Goal: Task Accomplishment & Management: Use online tool/utility

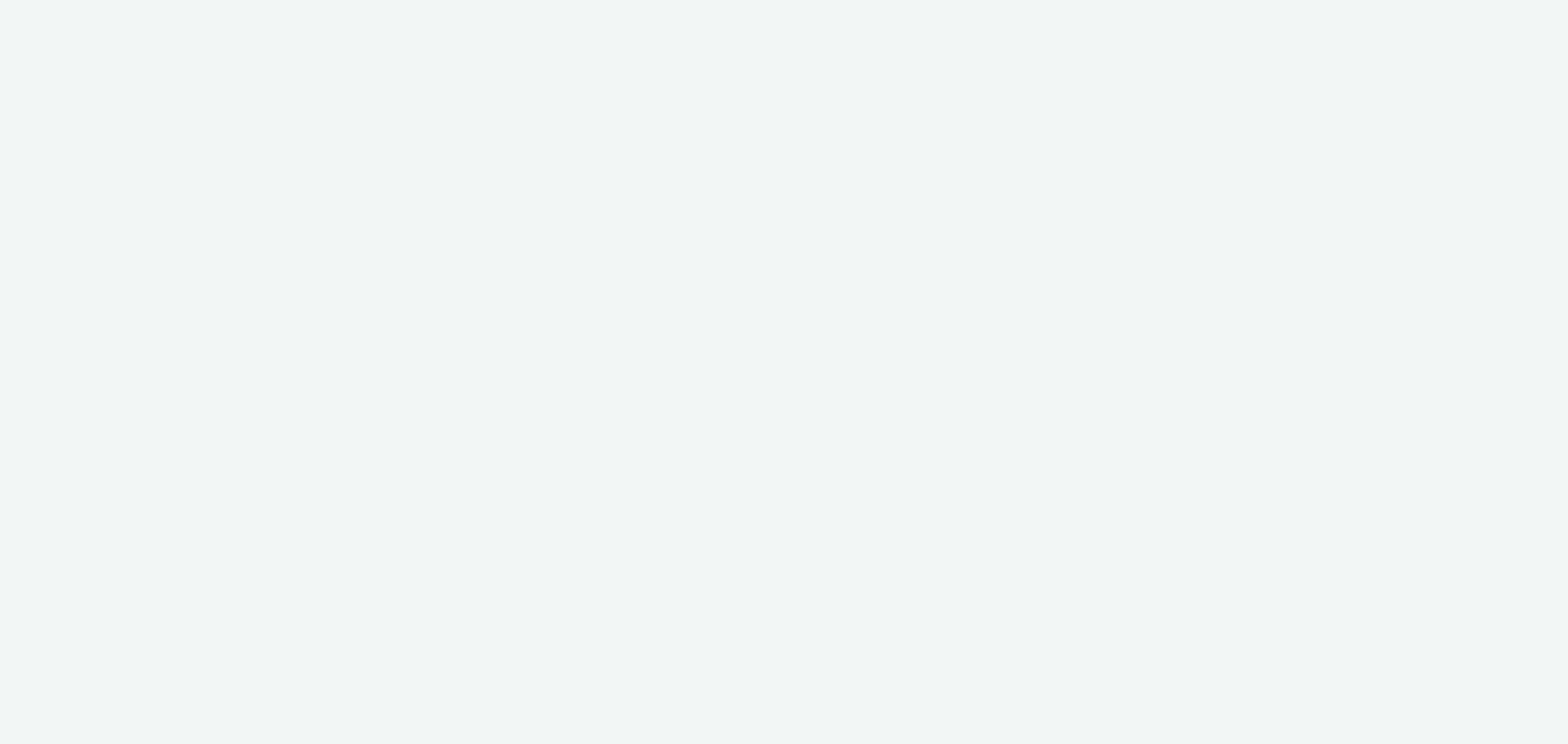
select select "76ad0396-c468-4d1d-af63-4d32e1bf98e8"
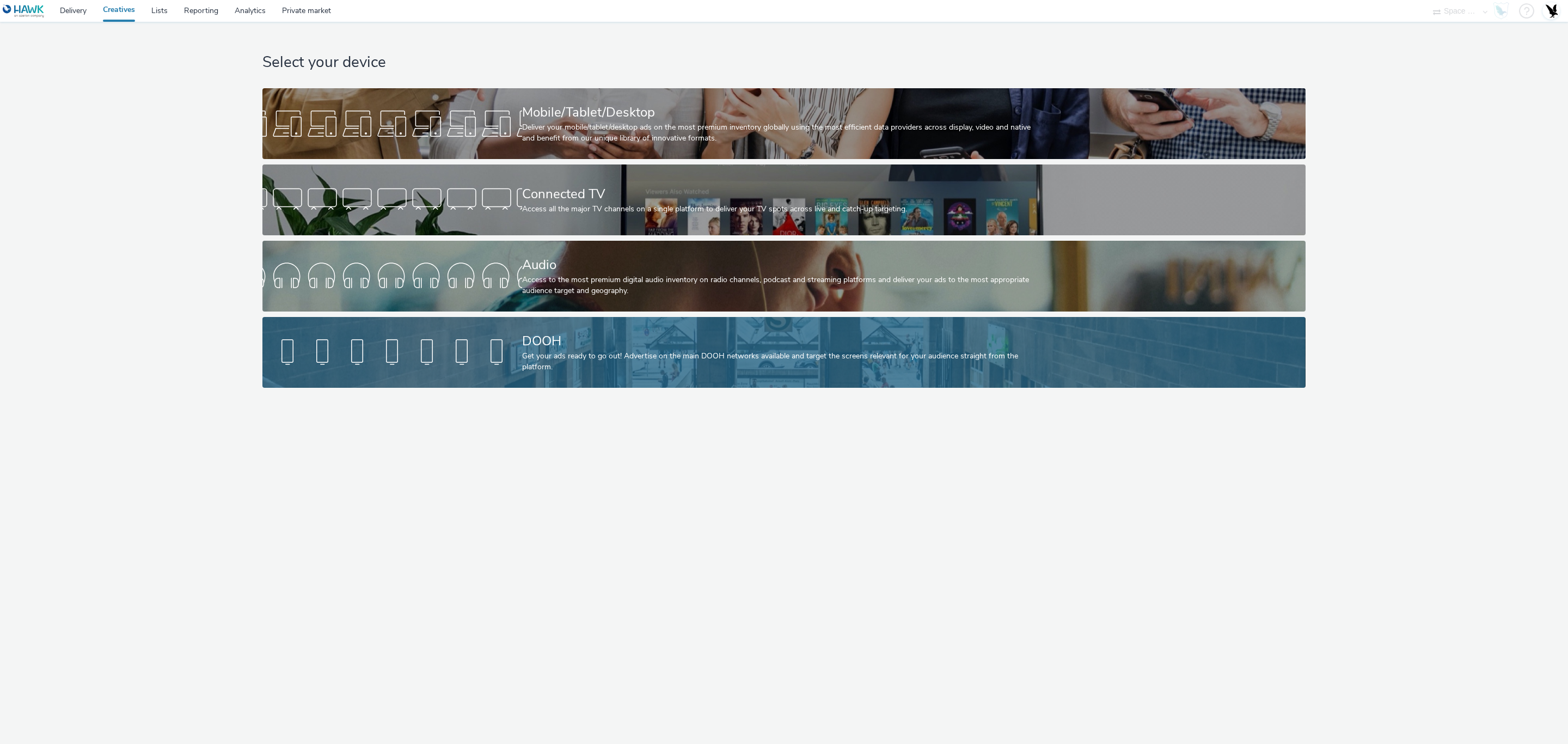
click at [659, 340] on div "DOOH" at bounding box center [782, 341] width 520 height 19
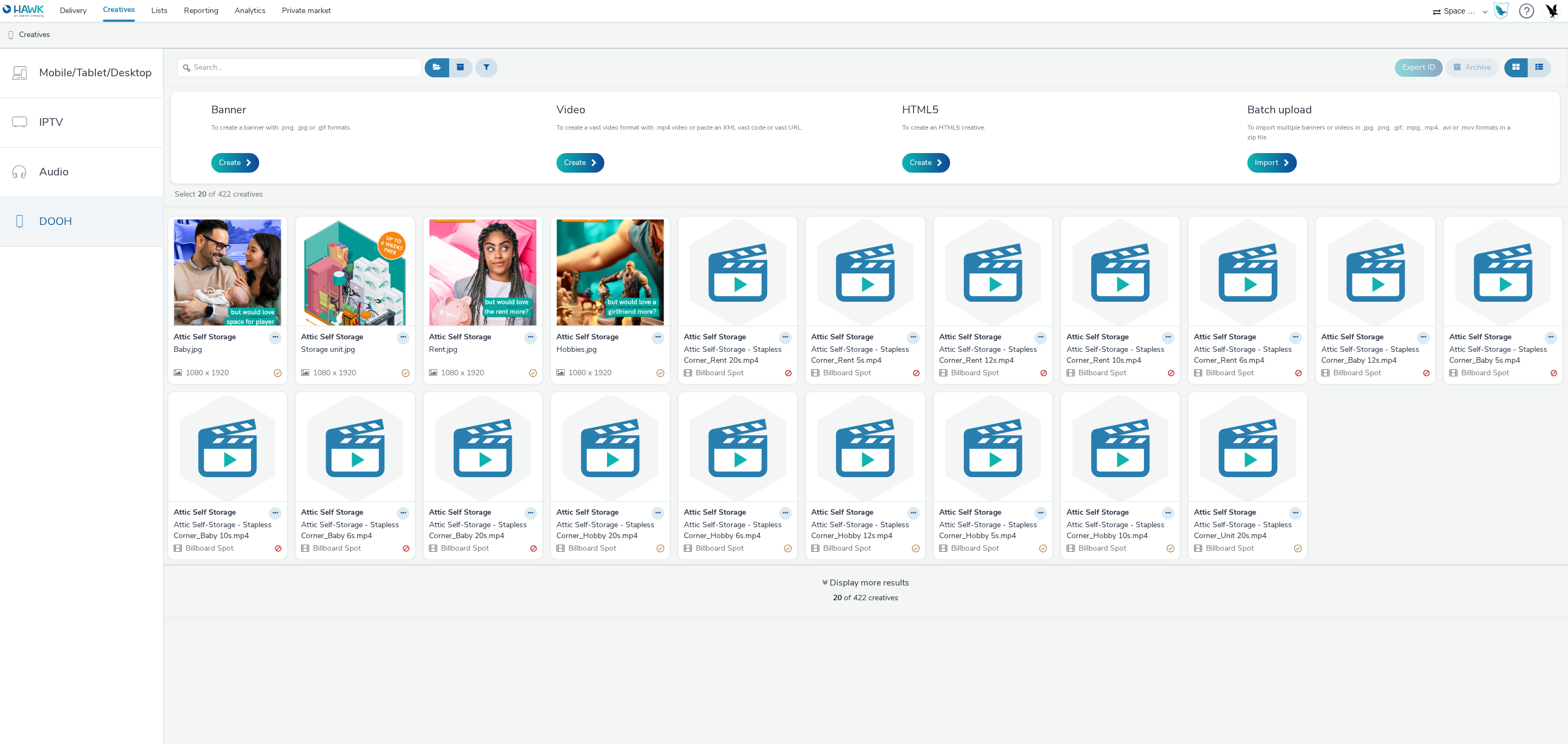
click at [224, 350] on div "Baby.jpg" at bounding box center [225, 350] width 103 height 11
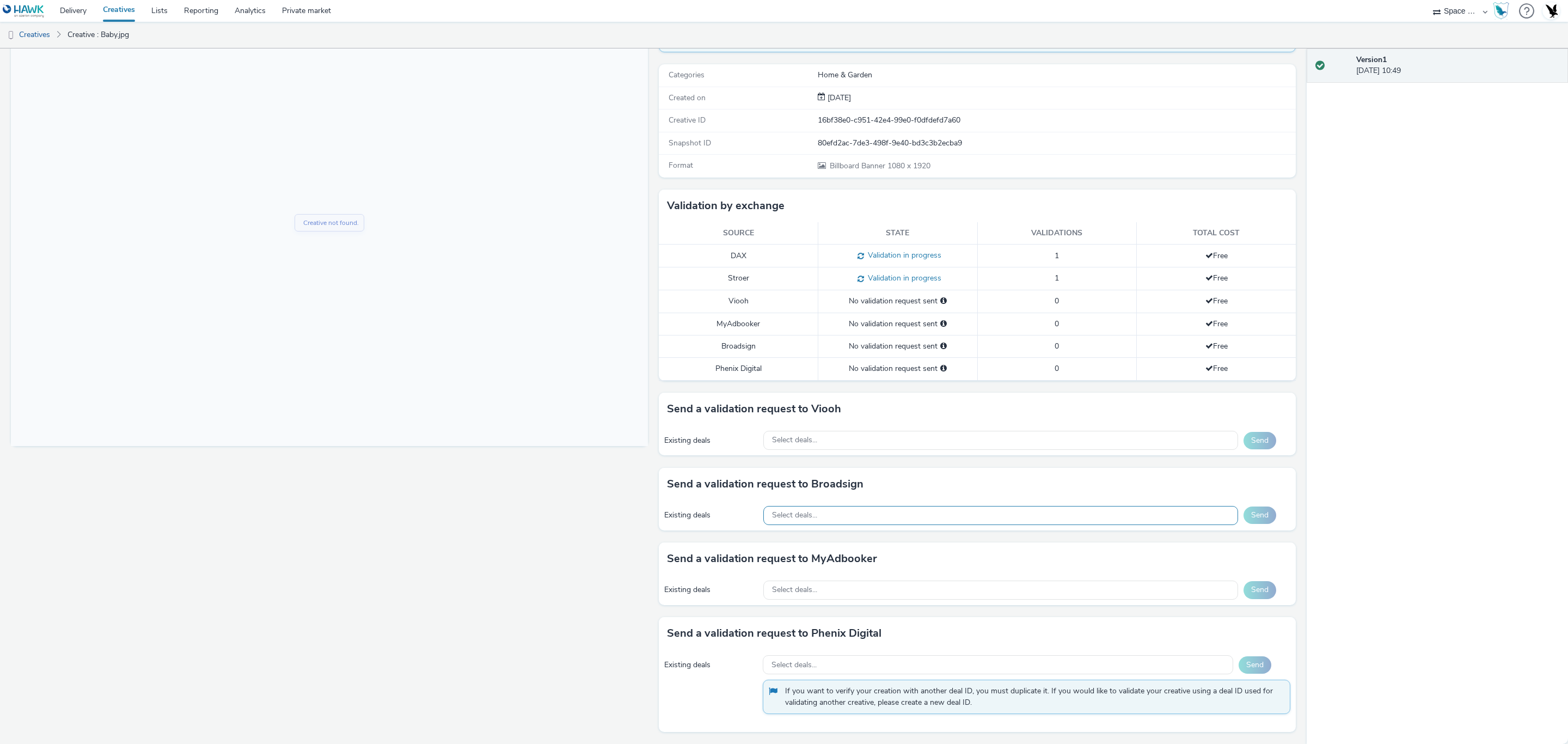
click at [845, 506] on div "Select deals..." at bounding box center [1001, 515] width 475 height 19
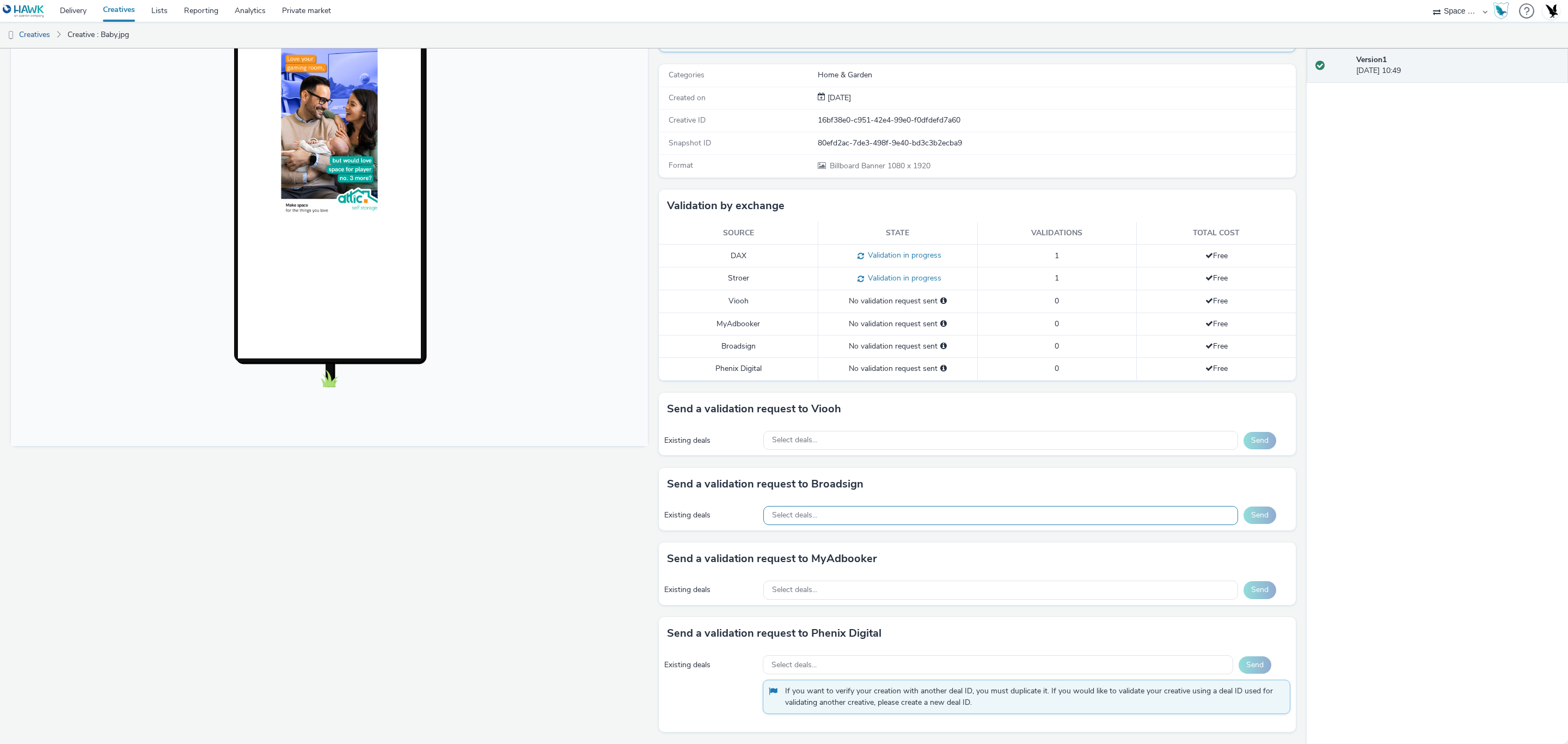
scroll to position [13, 0]
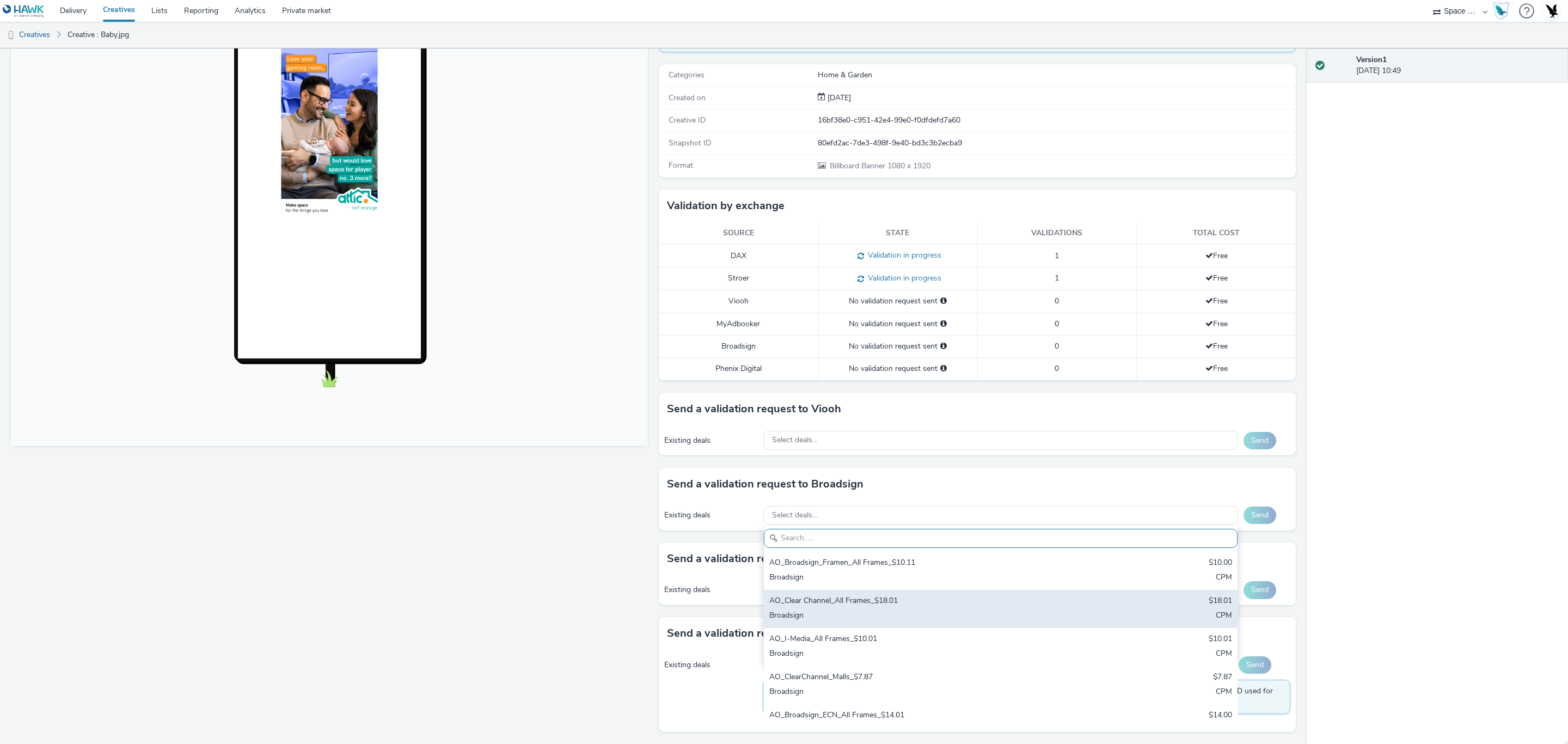
click at [894, 606] on div "AO_Clear Channel_All Frames_$18.01" at bounding box center [922, 601] width 307 height 12
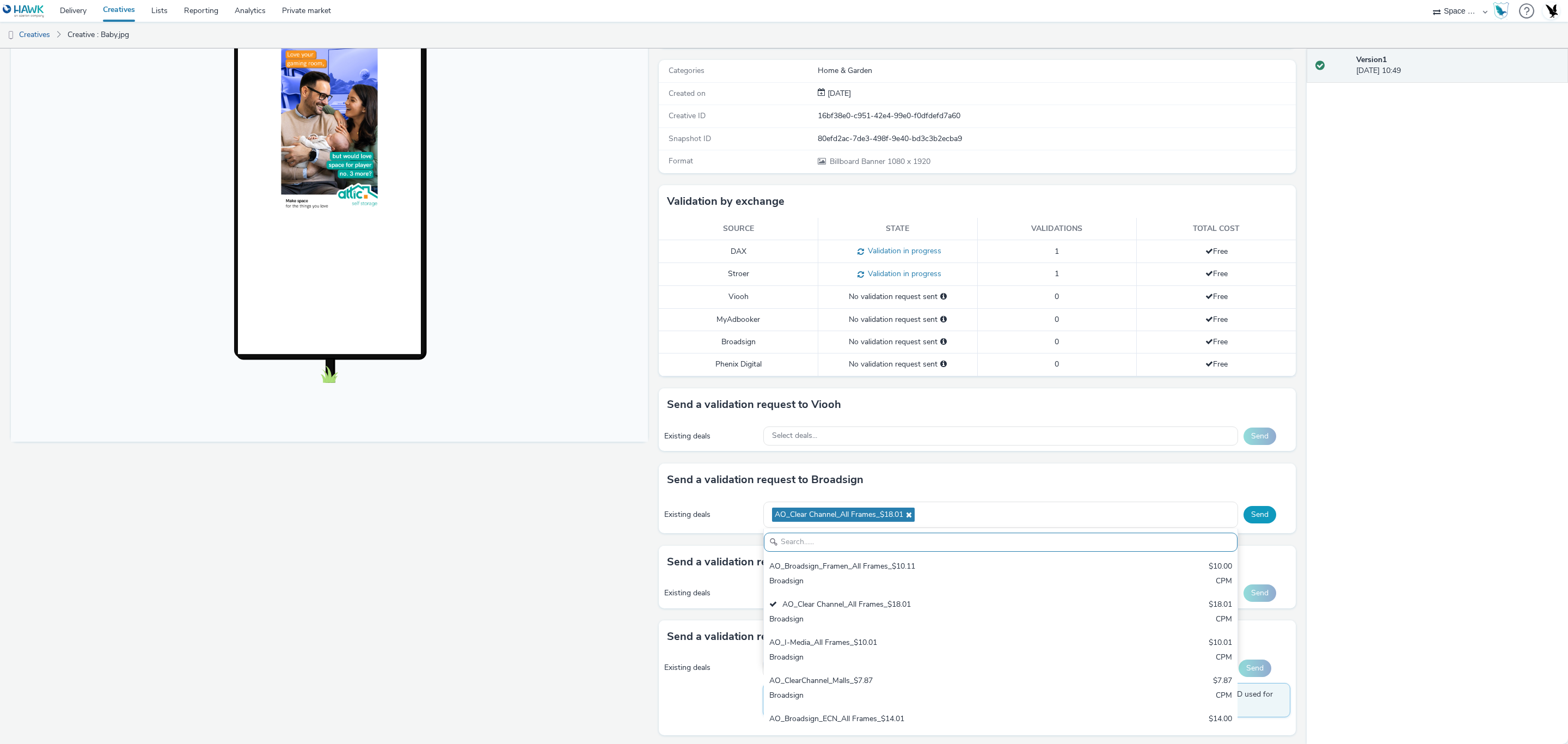
click at [1256, 516] on button "Send" at bounding box center [1260, 514] width 32 height 17
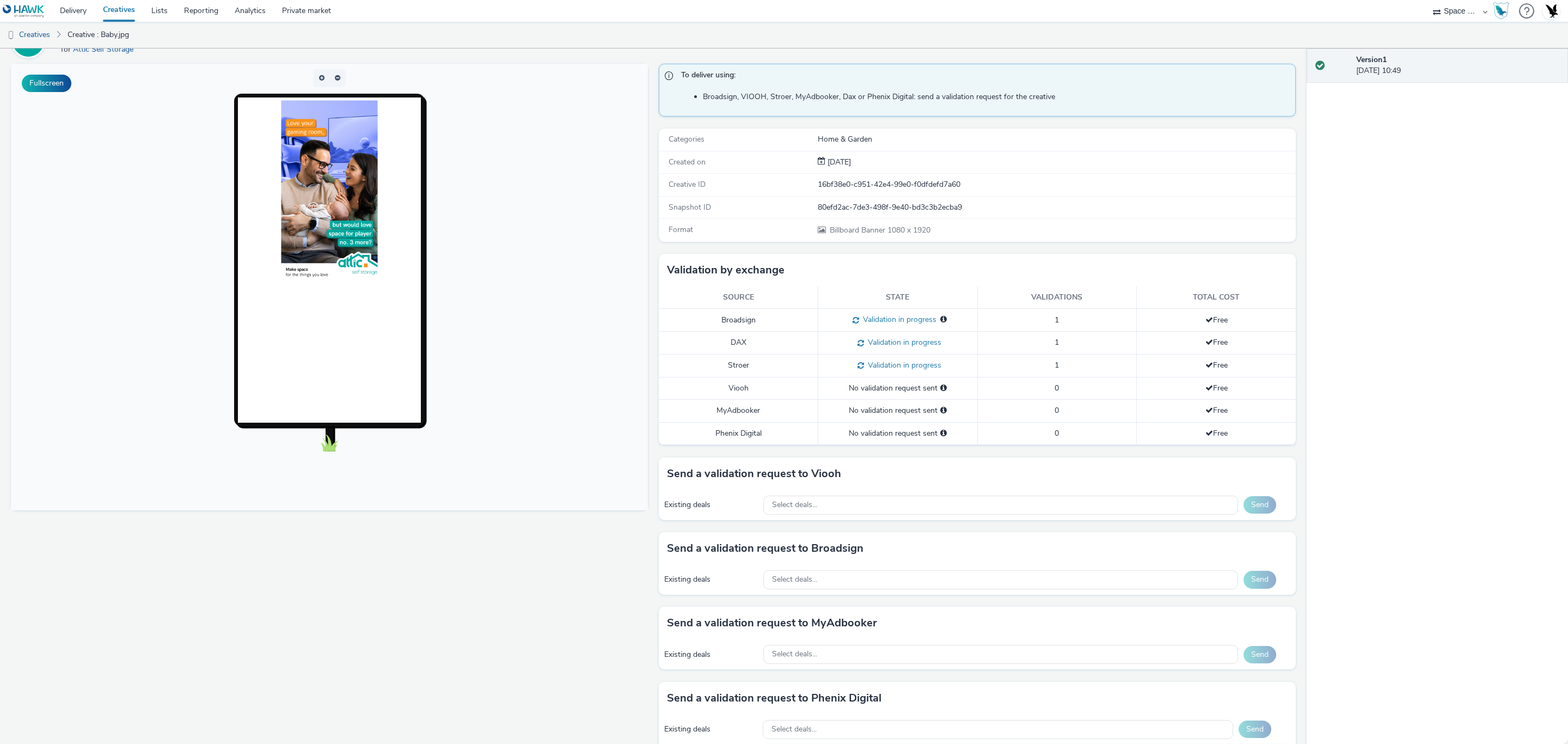
scroll to position [0, 0]
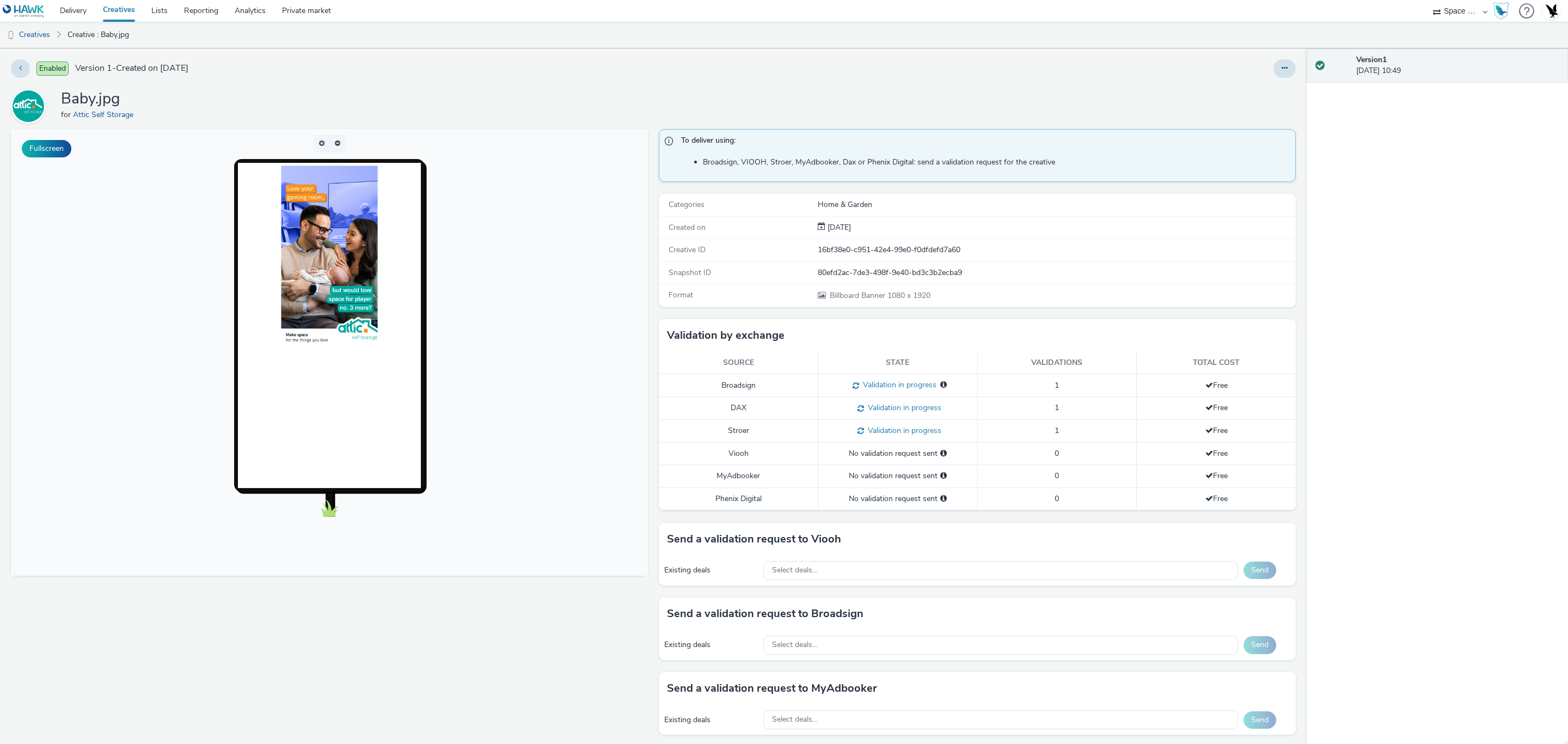
click at [130, 7] on link "Creatives" at bounding box center [119, 11] width 48 height 22
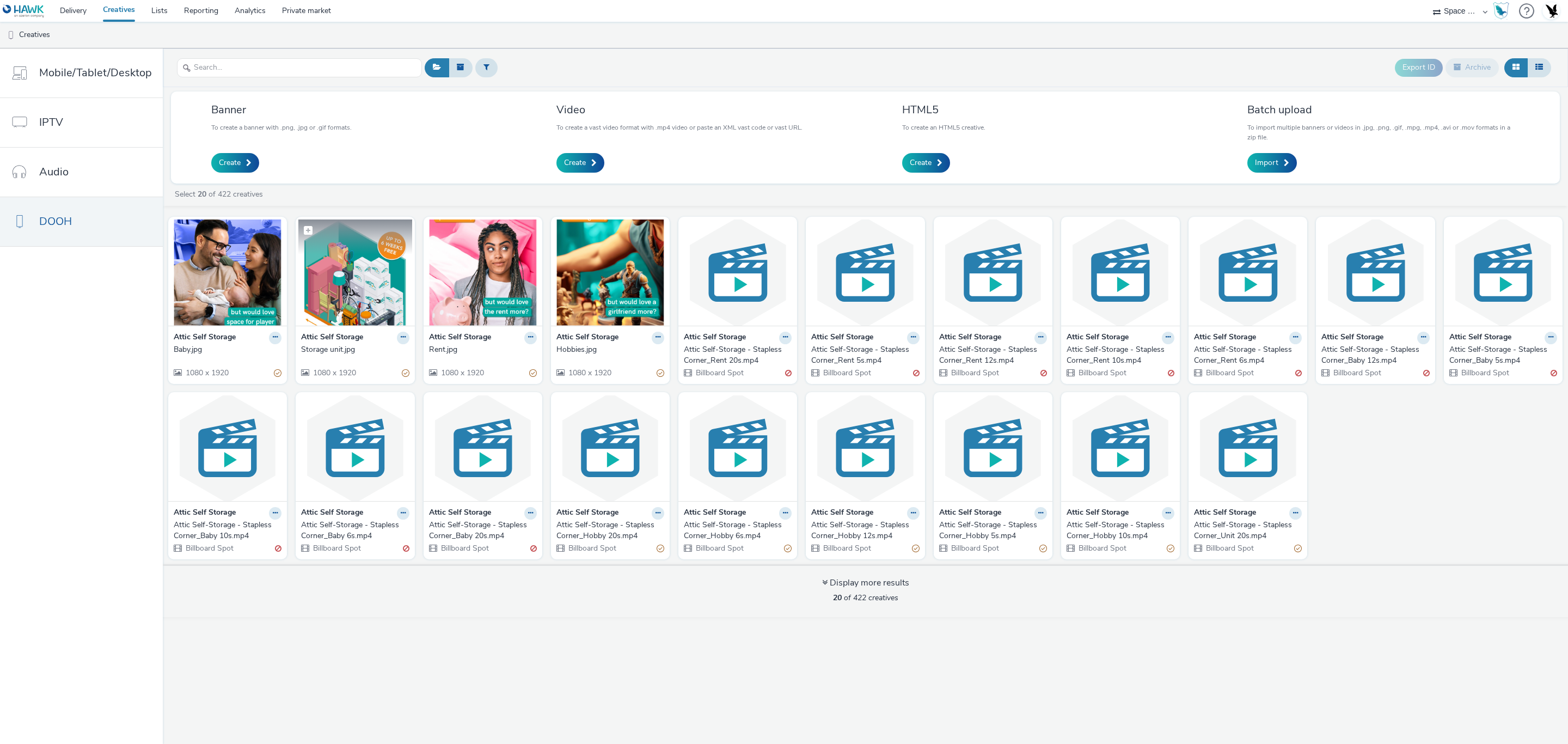
click at [333, 307] on img at bounding box center [355, 272] width 113 height 106
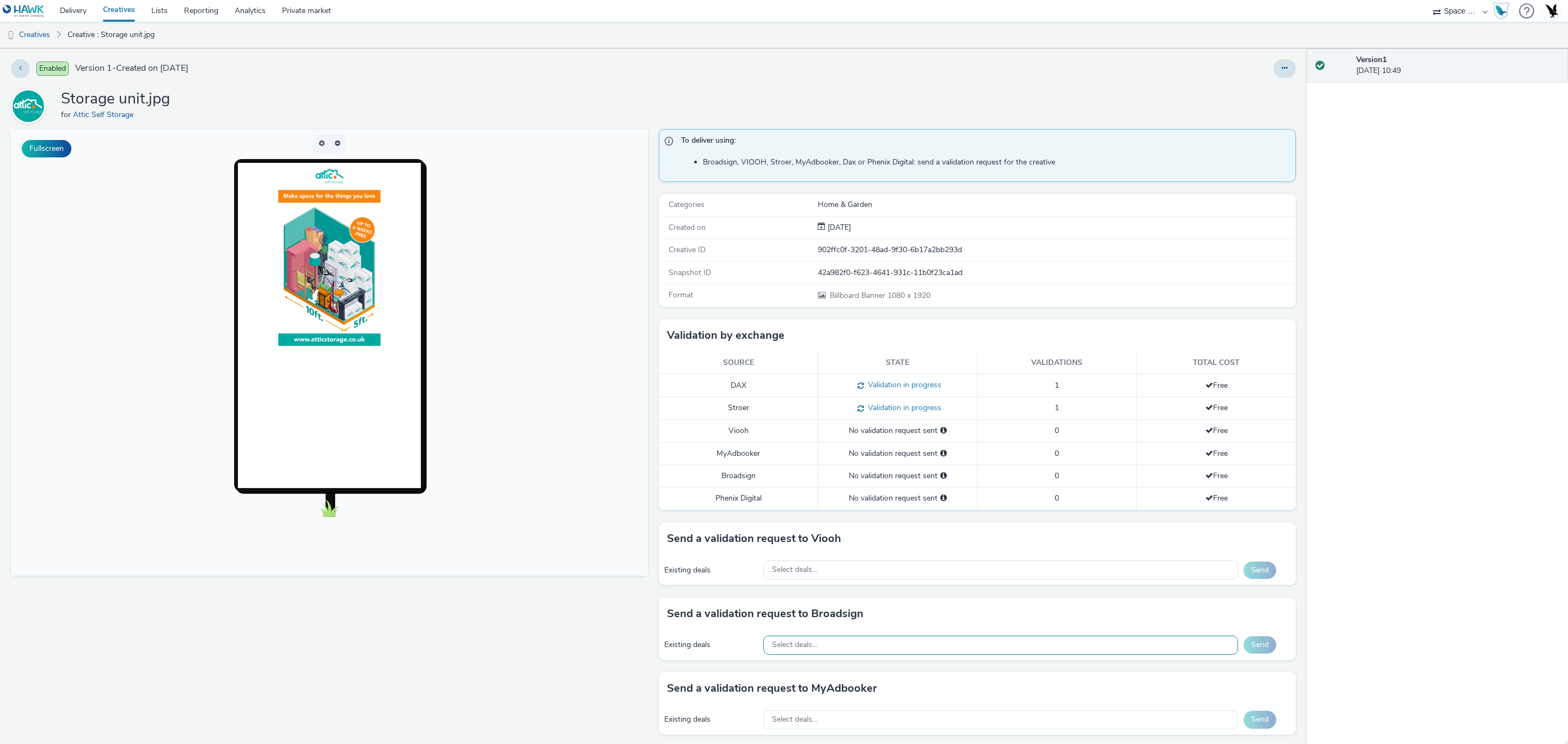
click at [902, 654] on div "Select deals..." at bounding box center [1001, 645] width 475 height 19
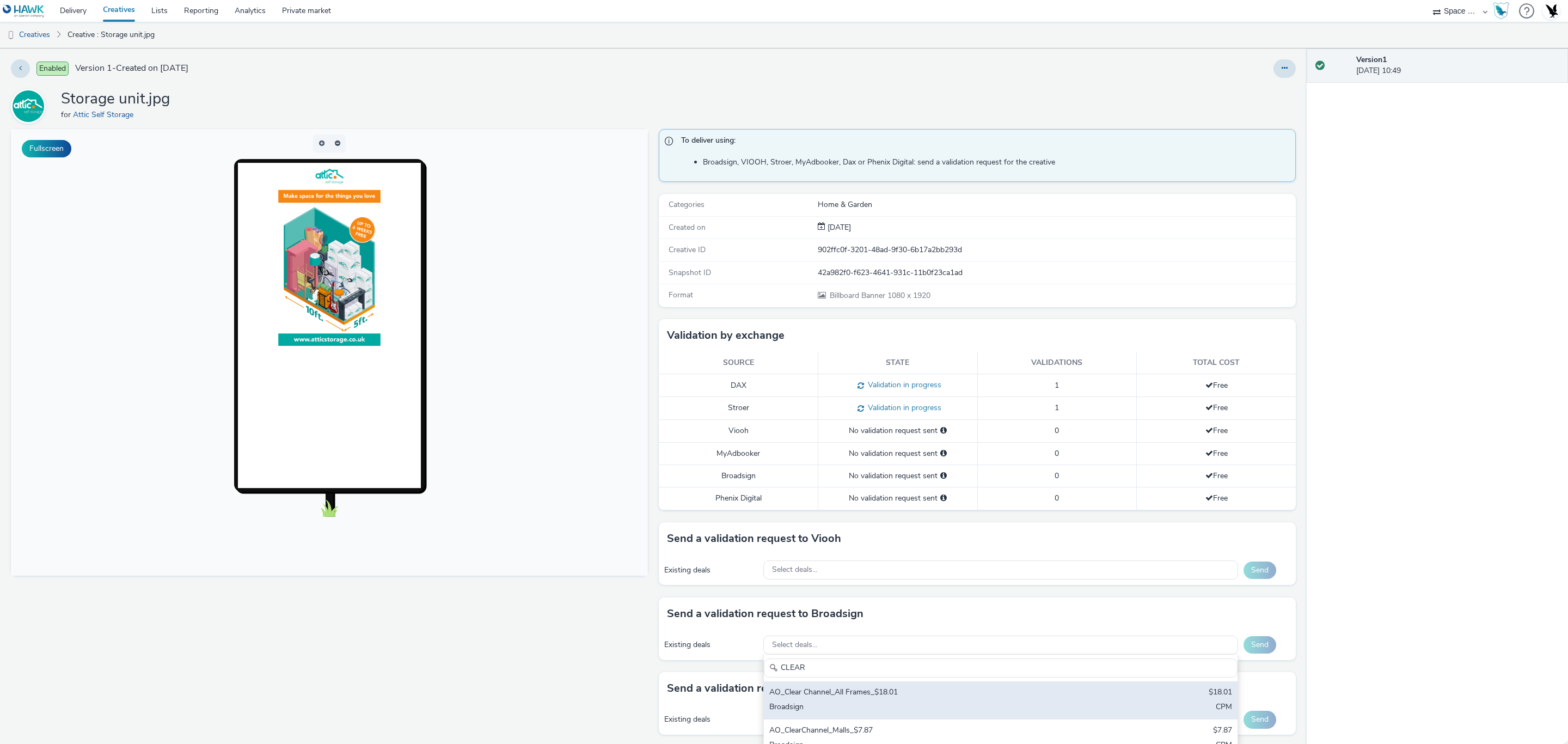
type input "CLEAR"
click at [926, 699] on div "AO_Clear Channel_All Frames_$18.01" at bounding box center [922, 693] width 307 height 12
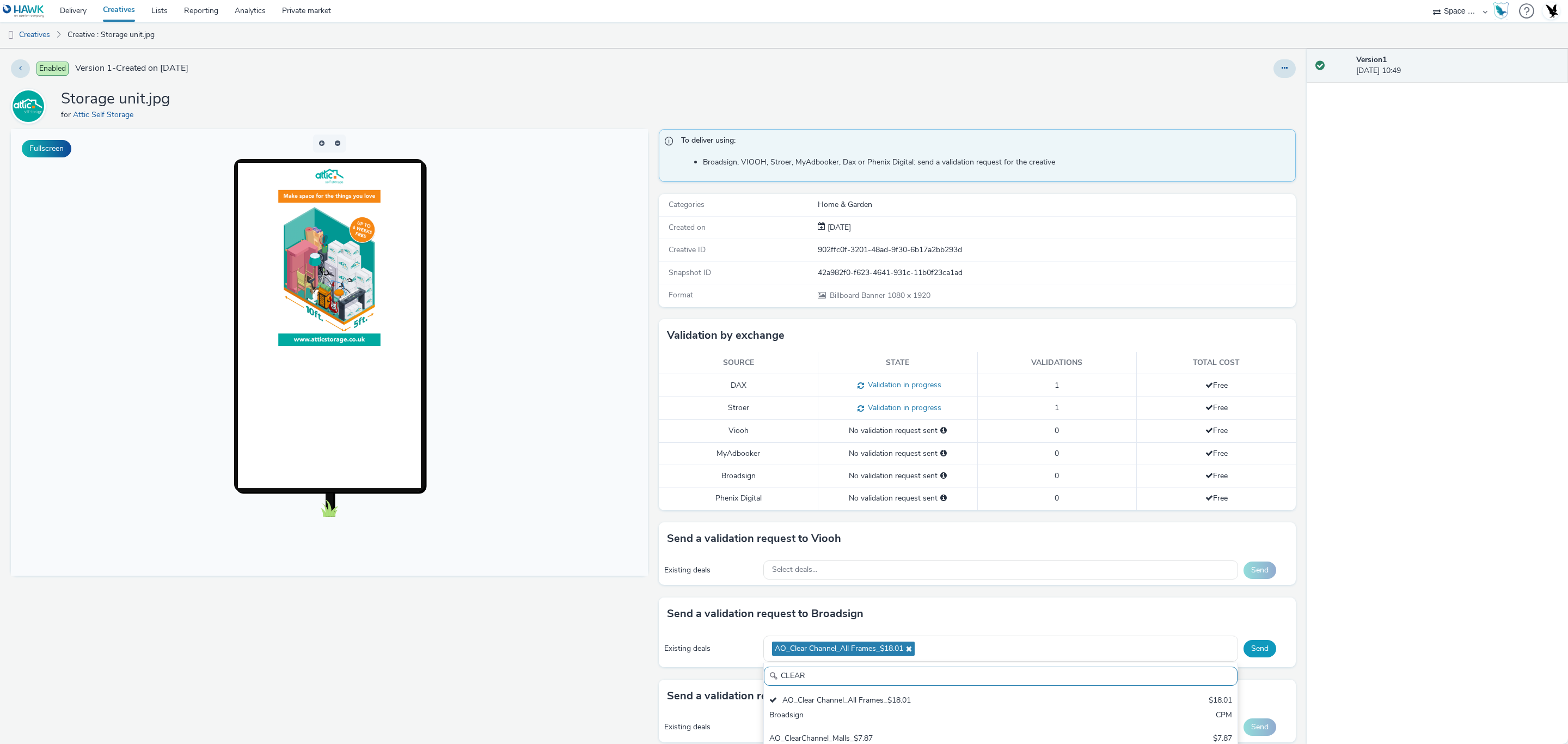
click at [1255, 650] on button "Send" at bounding box center [1260, 648] width 32 height 17
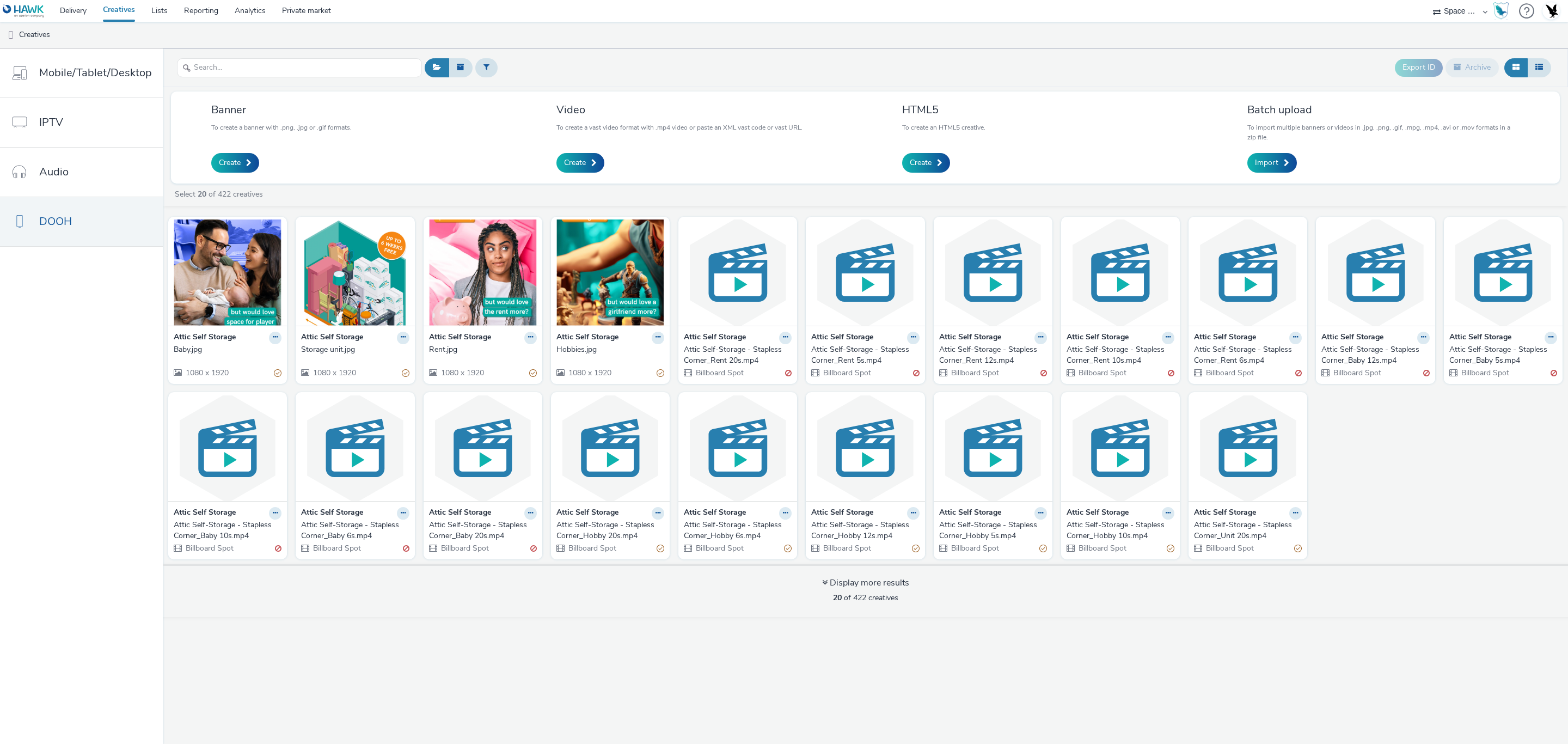
click at [602, 343] on strong "Attic Self Storage" at bounding box center [587, 338] width 62 height 12
click at [602, 309] on img at bounding box center [610, 272] width 113 height 106
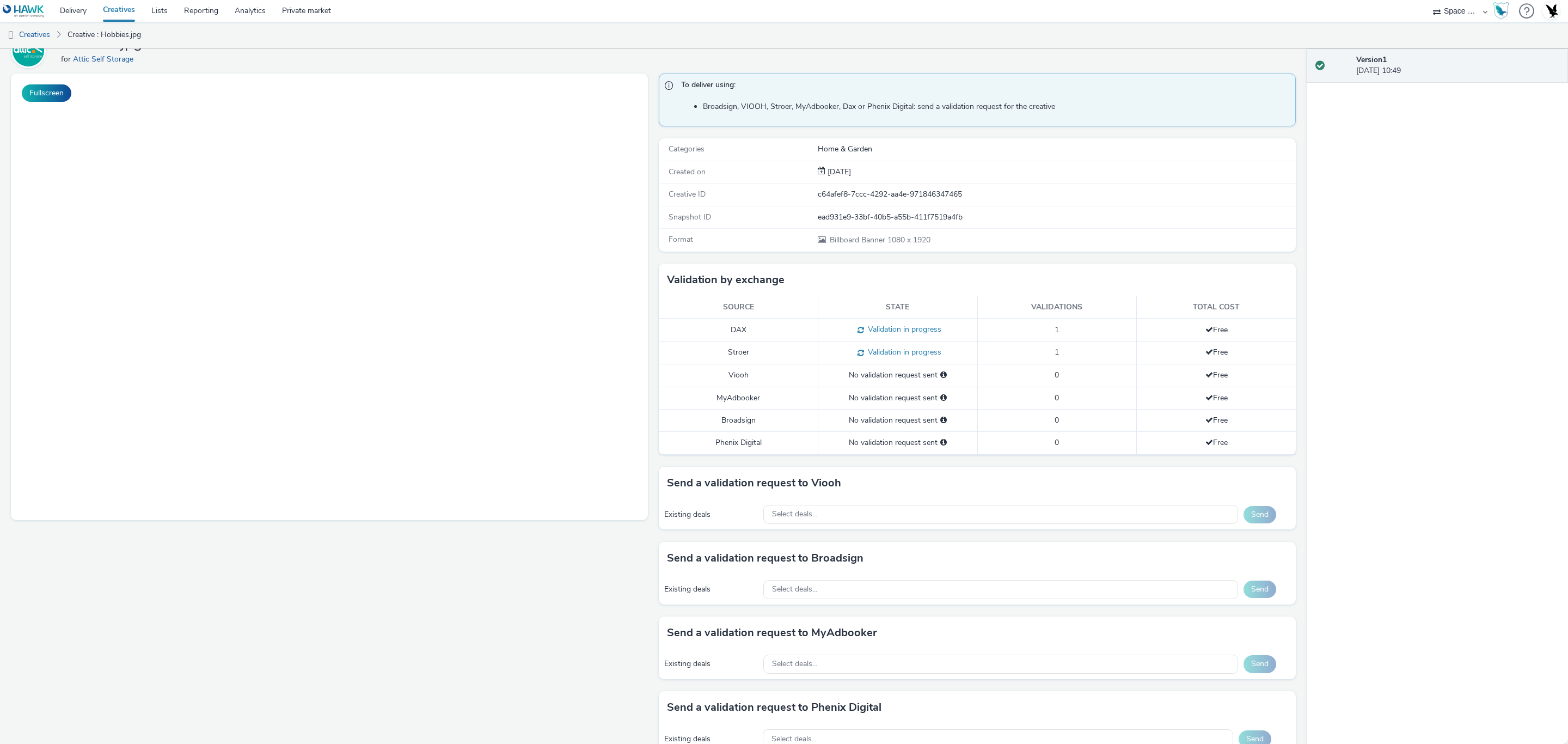
scroll to position [81, 0]
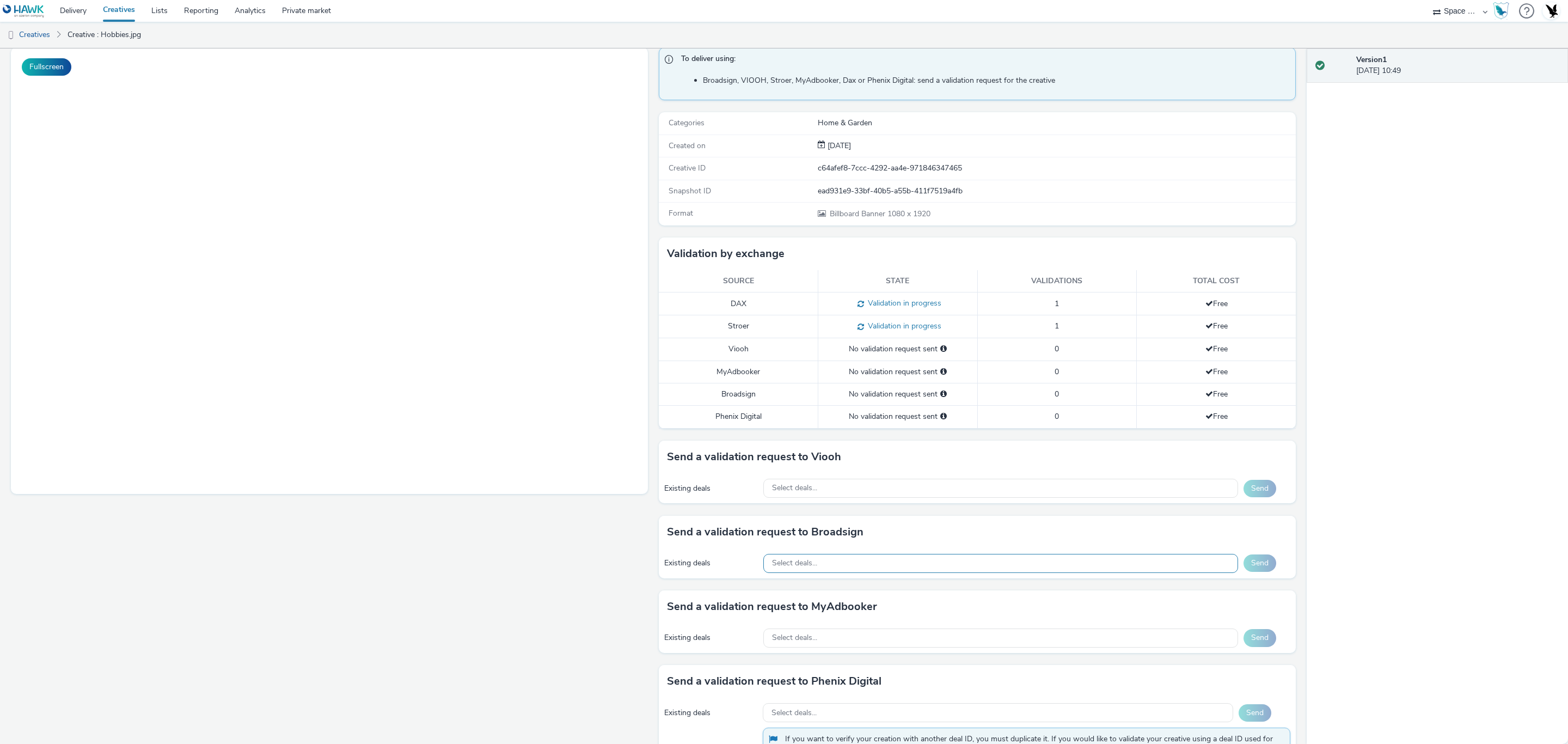
click at [917, 557] on div "Select deals..." at bounding box center [1001, 563] width 475 height 19
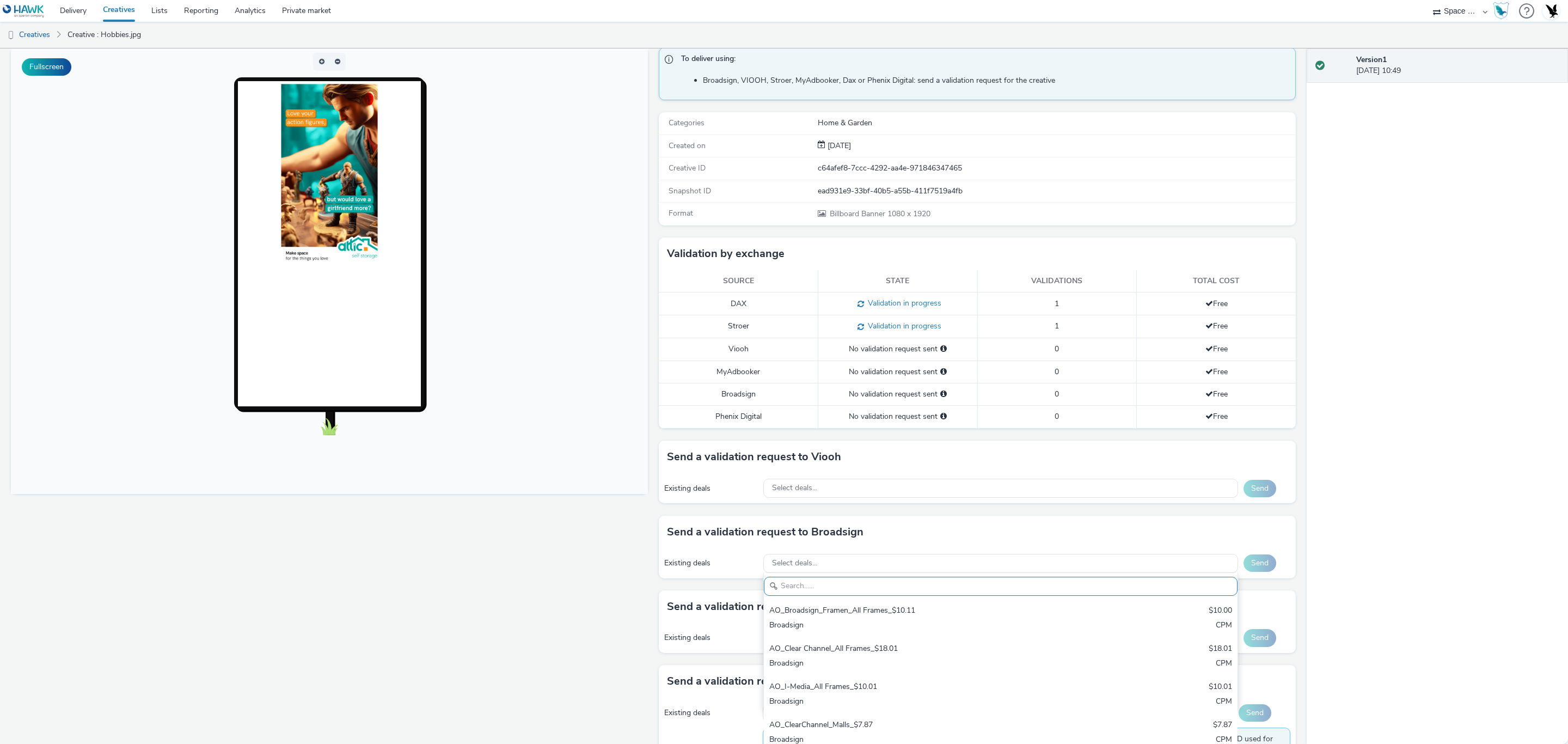
scroll to position [0, 0]
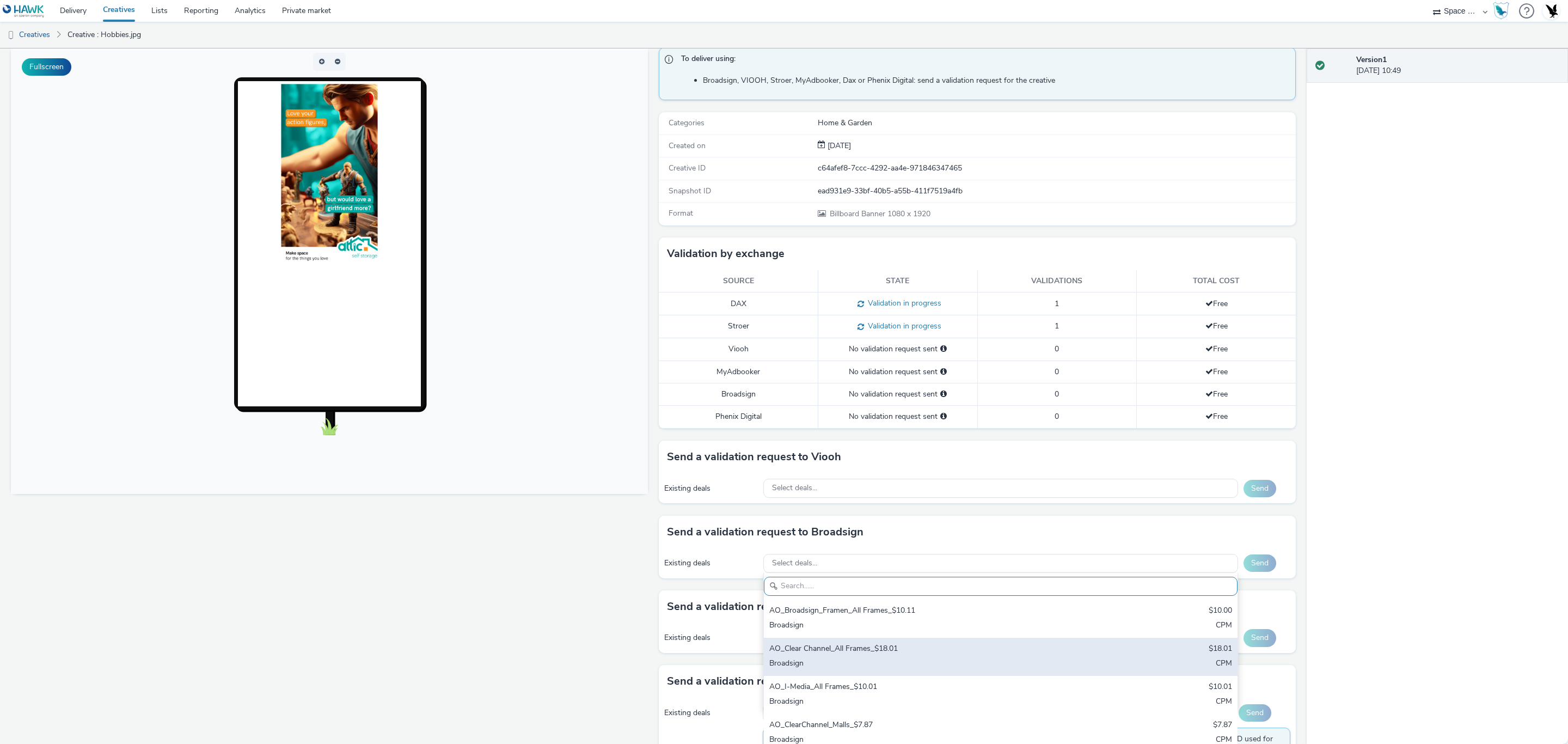
click at [915, 656] on div "AO_Clear Channel_All Frames_$18.01" at bounding box center [922, 650] width 307 height 12
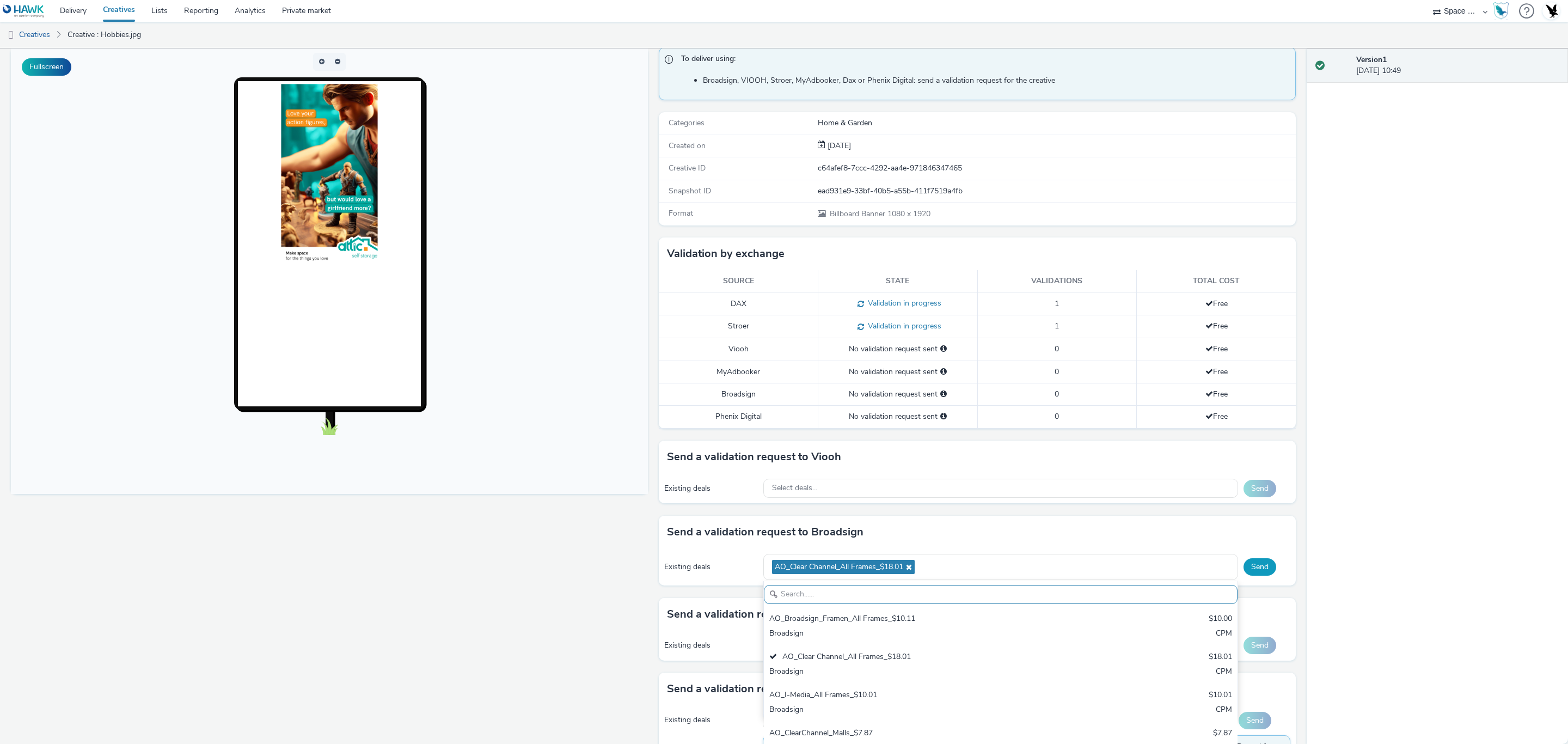
click at [1244, 571] on button "Send" at bounding box center [1260, 567] width 32 height 17
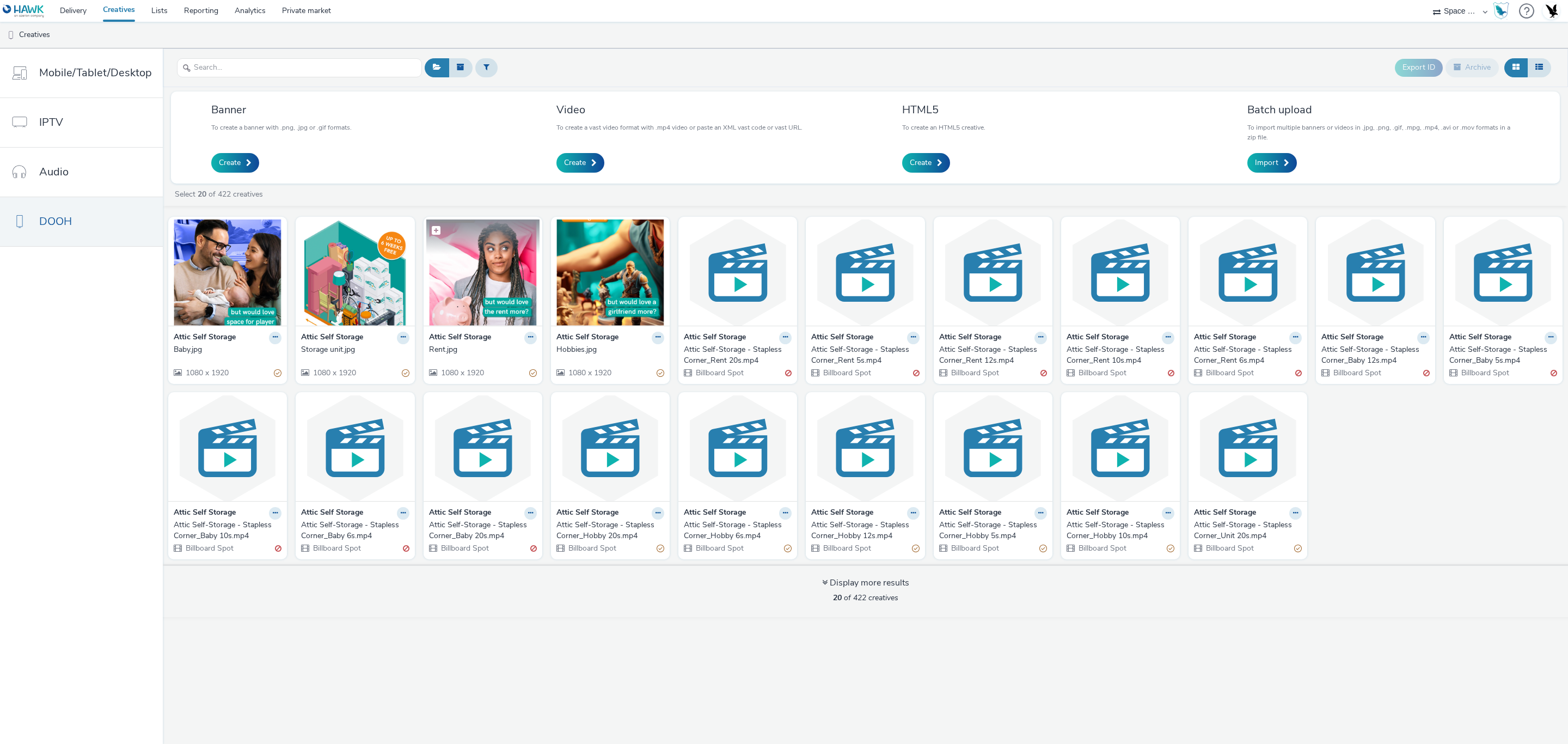
click at [491, 303] on img at bounding box center [483, 272] width 113 height 106
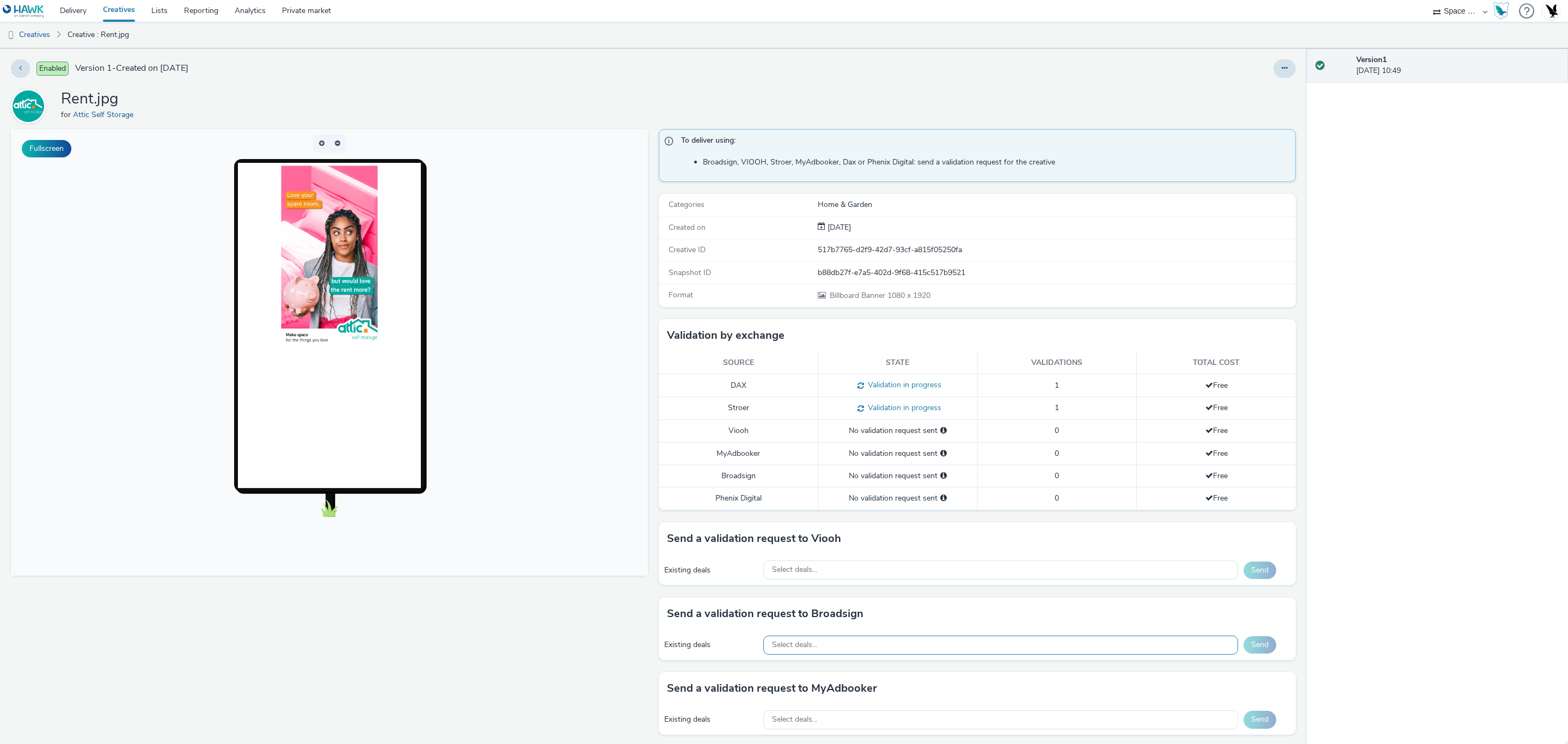
click at [959, 655] on div "Select deals..." at bounding box center [1001, 645] width 475 height 19
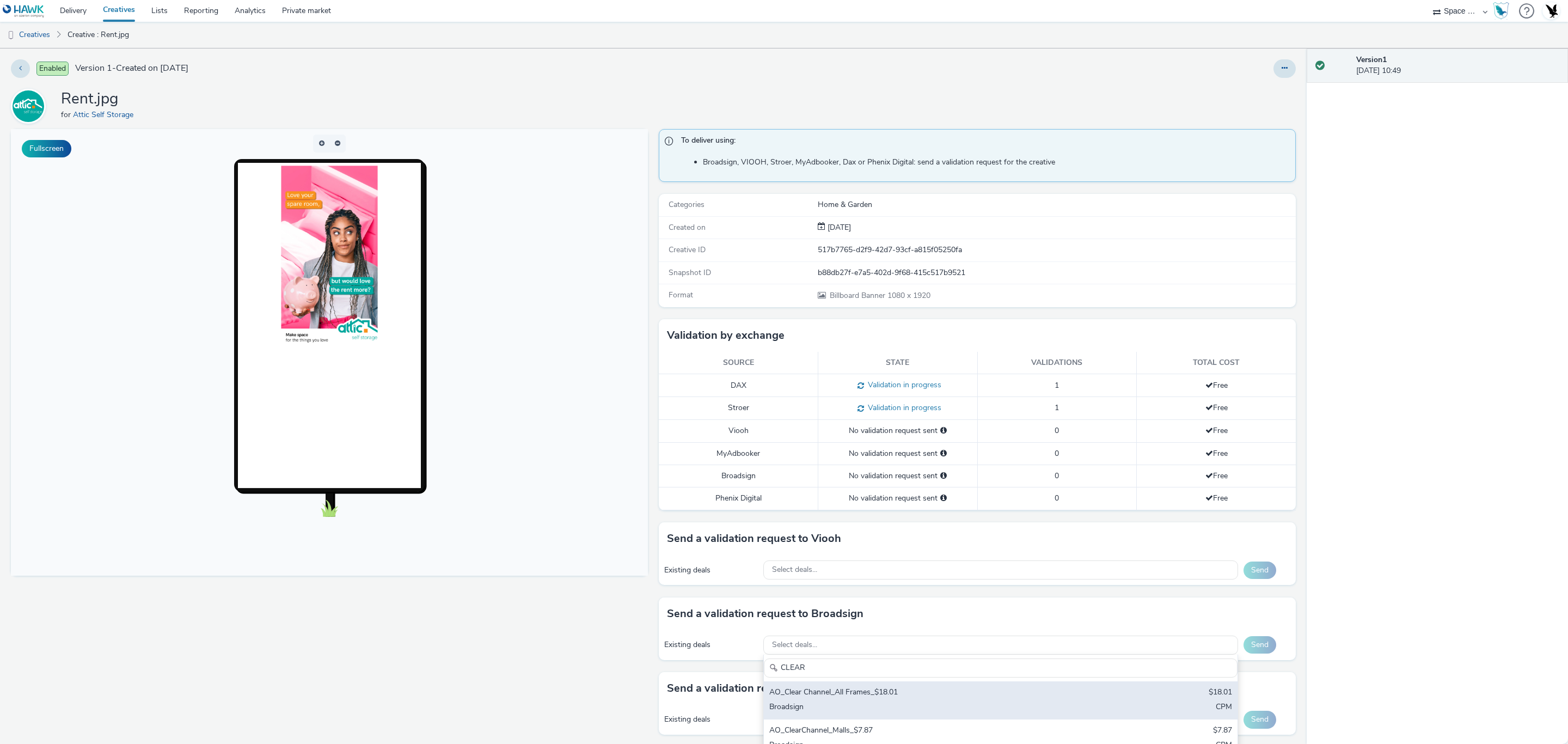
type input "CLEAR"
click at [959, 713] on div "Broadsign" at bounding box center [922, 708] width 307 height 12
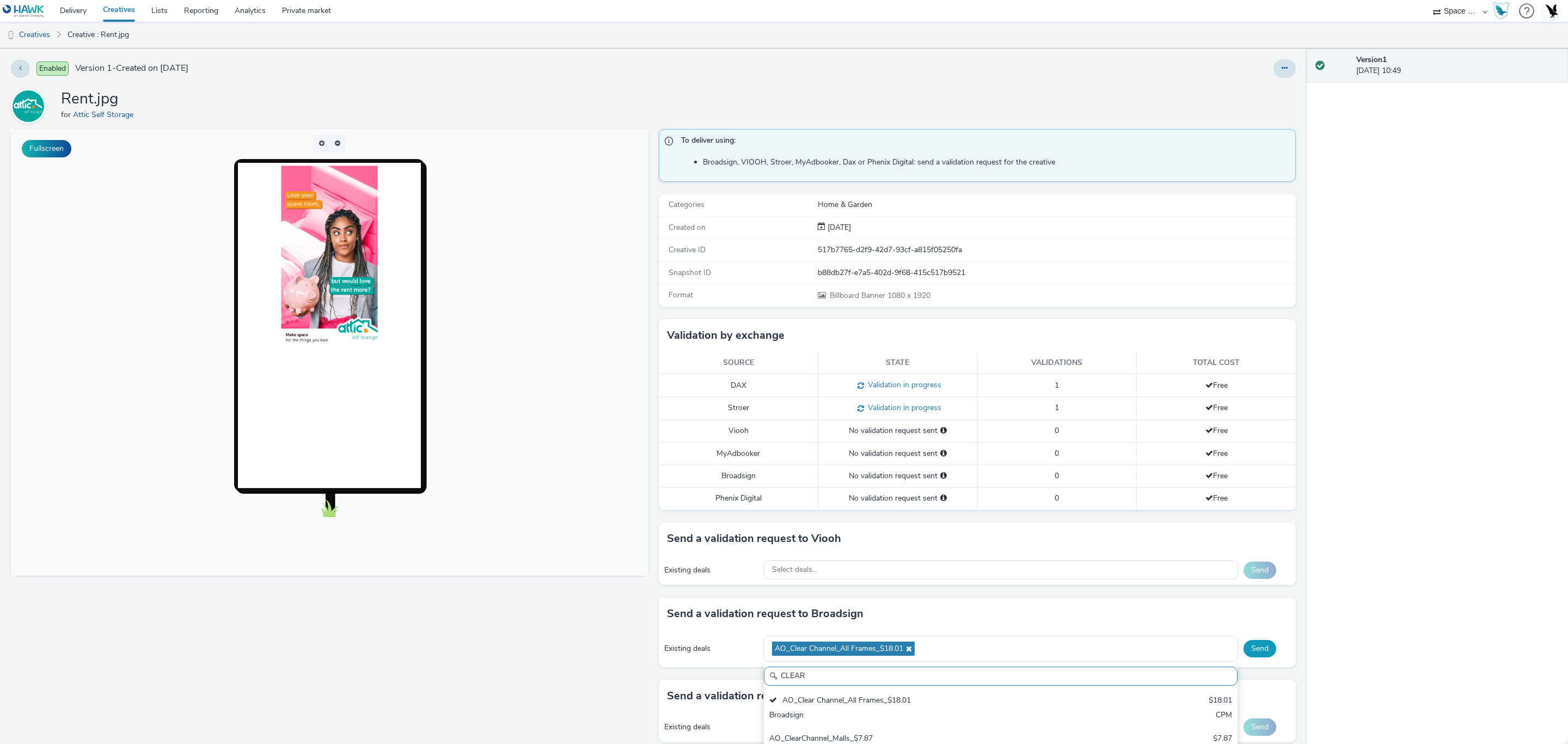
click at [1260, 649] on button "Send" at bounding box center [1260, 648] width 32 height 17
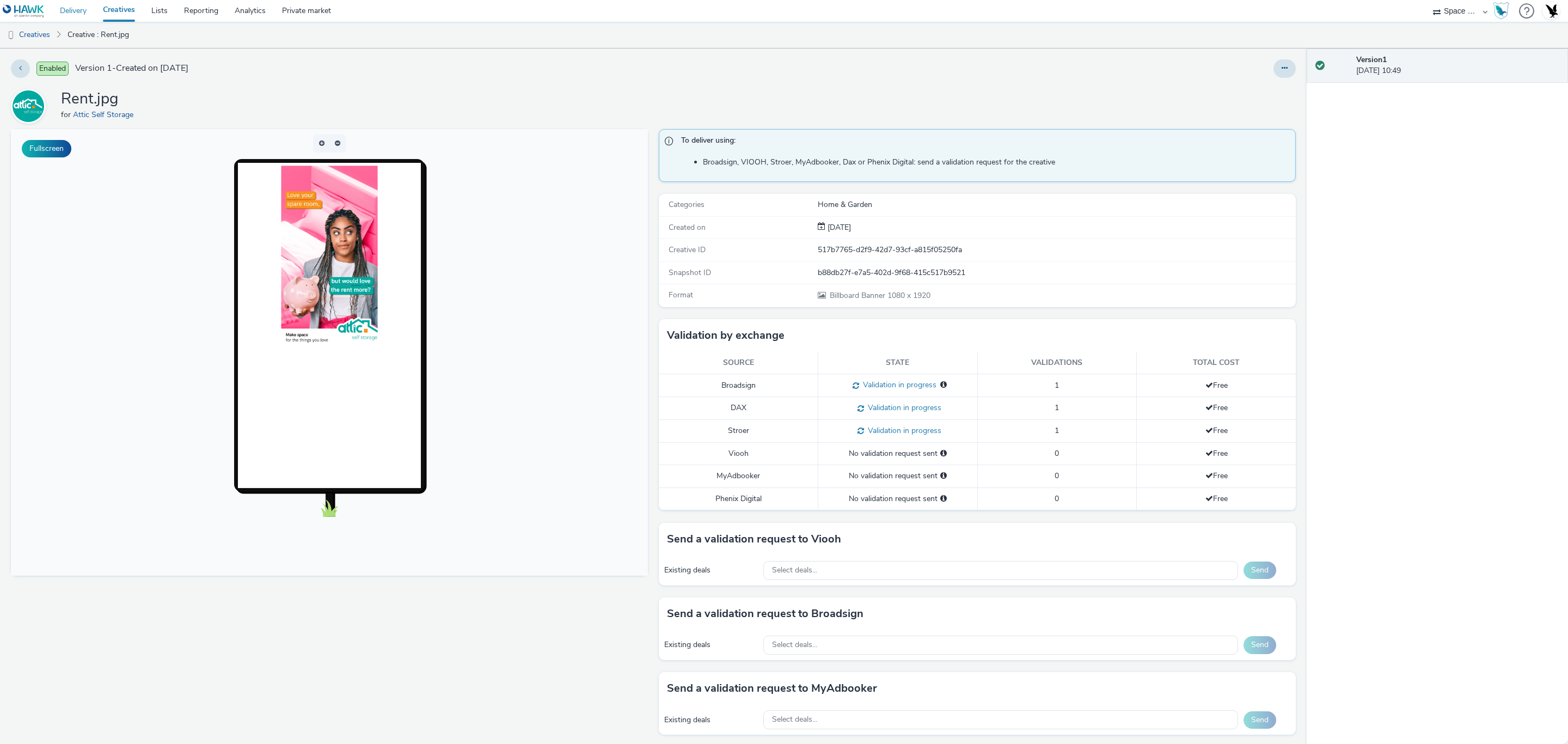
click at [76, 10] on link "Delivery" at bounding box center [73, 11] width 43 height 22
